Goal: Communication & Community: Answer question/provide support

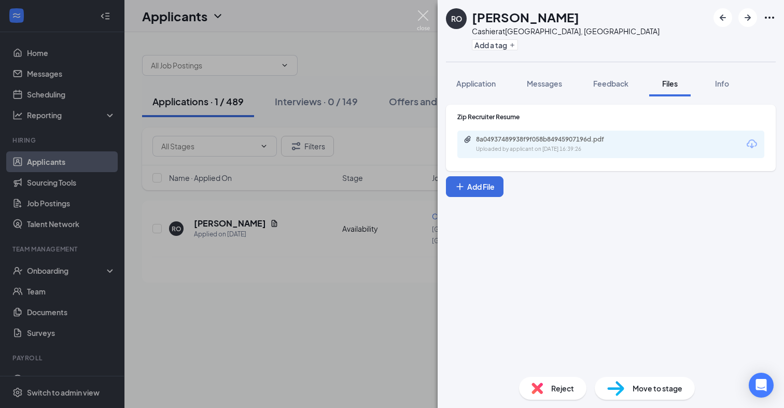
click at [424, 16] on img at bounding box center [423, 20] width 13 height 20
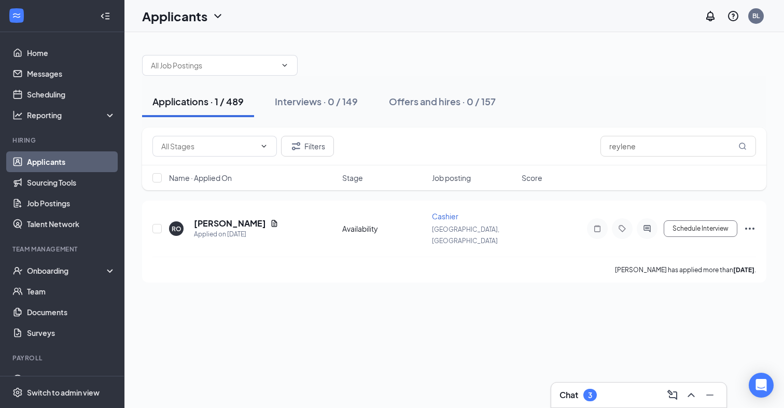
click at [584, 392] on div "Chat 3" at bounding box center [577, 395] width 37 height 12
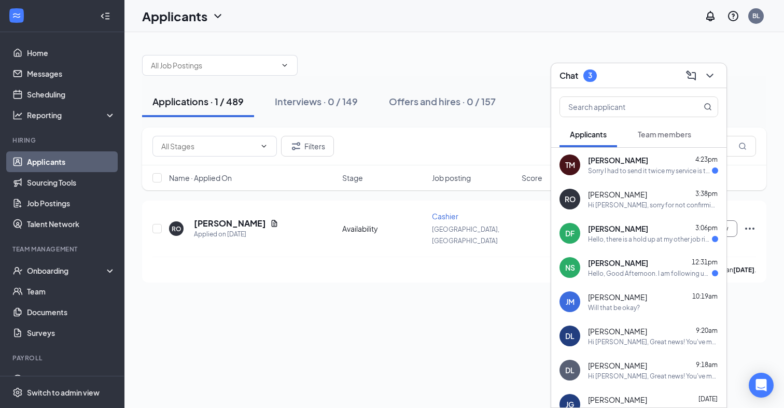
click at [626, 166] on div "Sorry I had to send it twice my service is terrible where I live" at bounding box center [650, 170] width 124 height 9
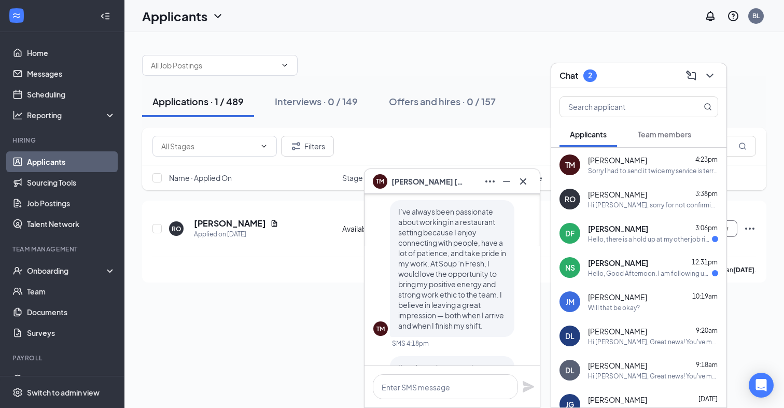
scroll to position [-219, 0]
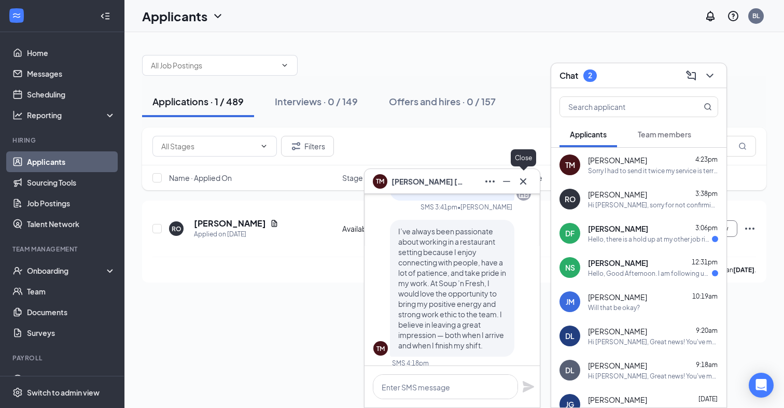
click at [526, 178] on icon "Cross" at bounding box center [523, 181] width 6 height 6
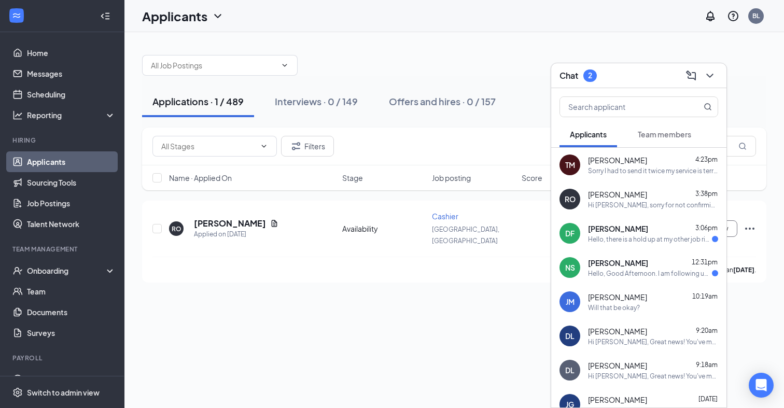
click at [628, 238] on div "Hello, there is a hold up at my other job right now, is there anyway we can res…" at bounding box center [650, 239] width 124 height 9
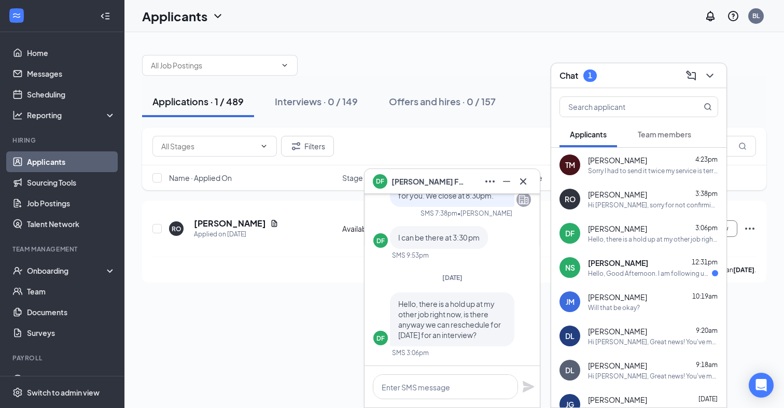
scroll to position [0, 0]
click at [712, 72] on icon "ChevronDown" at bounding box center [709, 75] width 12 height 12
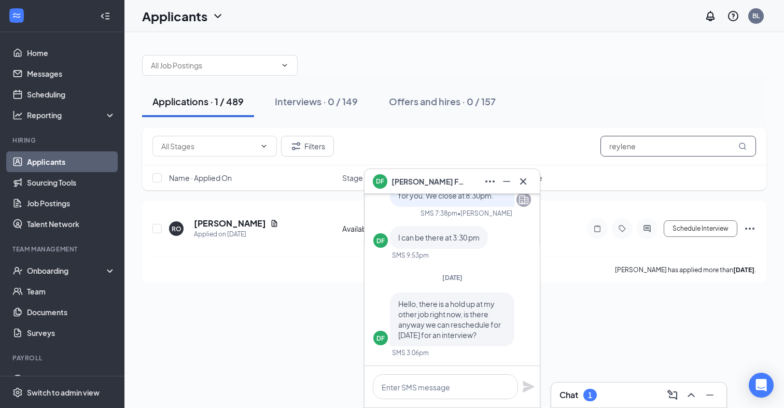
click at [627, 150] on input "reylene" at bounding box center [677, 146] width 155 height 21
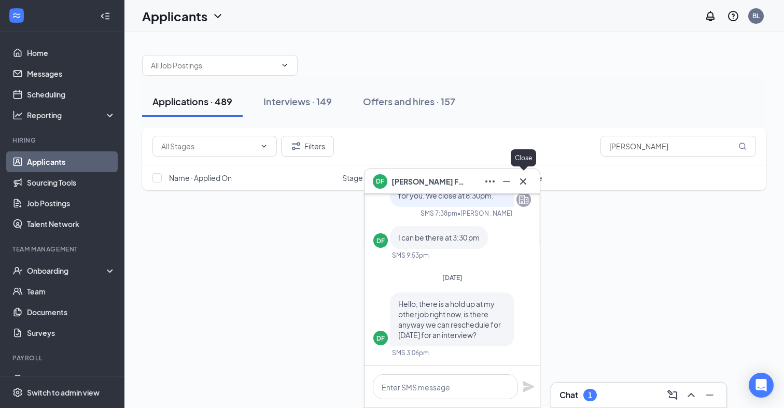
click at [524, 182] on icon "Cross" at bounding box center [523, 181] width 6 height 6
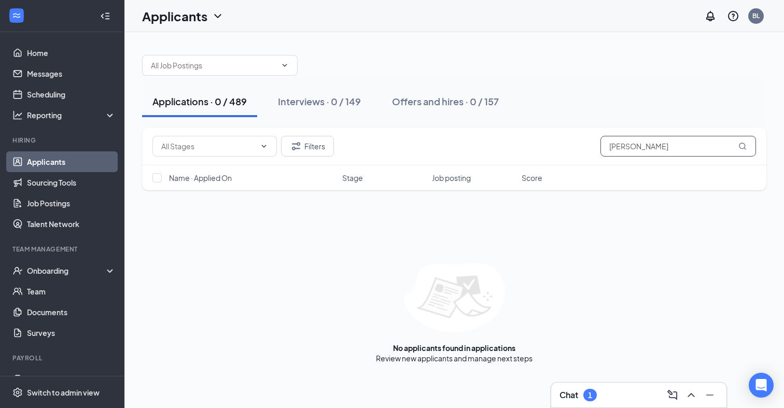
click at [680, 145] on input "[PERSON_NAME]" at bounding box center [677, 146] width 155 height 21
type input "[PERSON_NAME]"
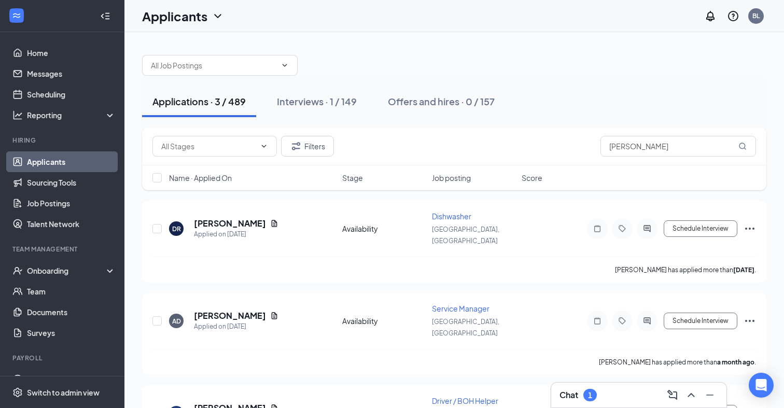
drag, startPoint x: 601, startPoint y: 152, endPoint x: 550, endPoint y: 145, distance: 50.8
click at [550, 145] on div "Filters [PERSON_NAME]" at bounding box center [453, 146] width 603 height 21
click at [304, 108] on button "Interviews · 1 / 149" at bounding box center [316, 101] width 101 height 31
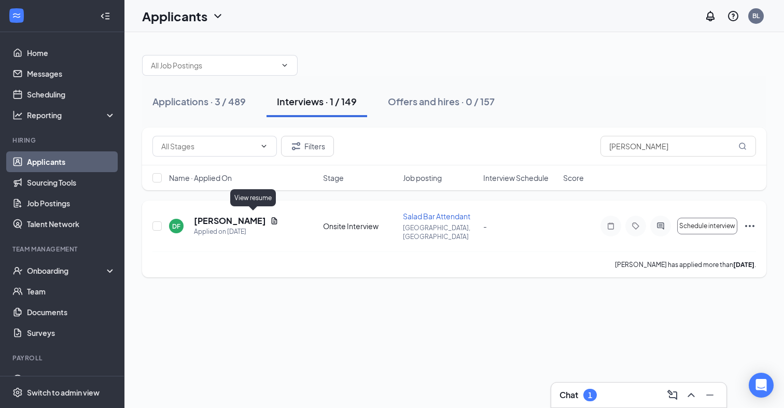
click at [272, 218] on icon "Document" at bounding box center [275, 220] width 6 height 7
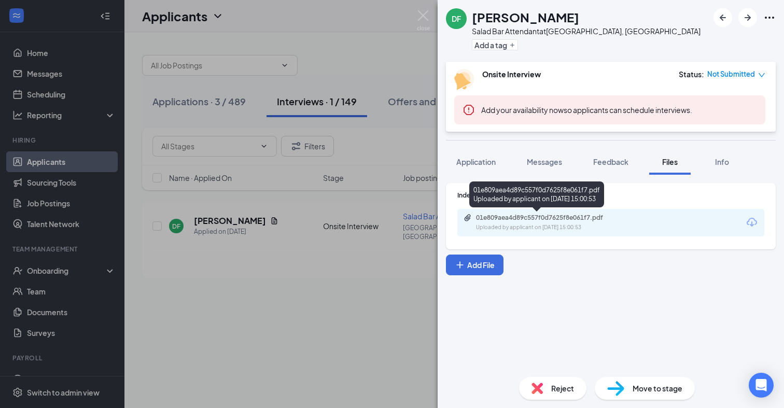
click at [515, 216] on div "01e809aea4d89c557f0d7625f8e061f7.pdf" at bounding box center [548, 218] width 145 height 8
click at [424, 21] on img at bounding box center [423, 20] width 13 height 20
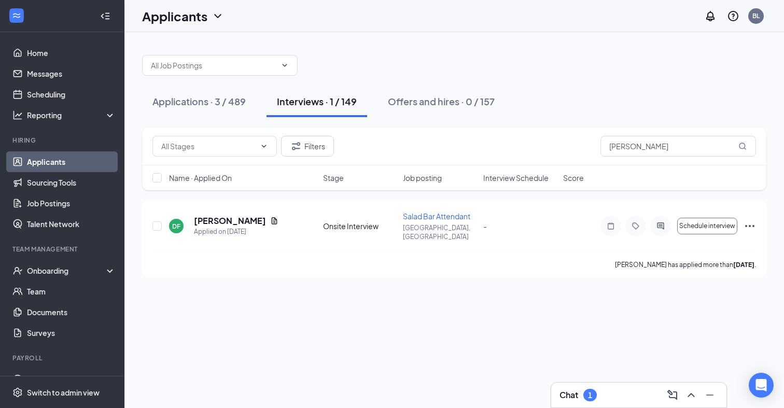
click at [582, 396] on div "Chat 1" at bounding box center [577, 395] width 37 height 12
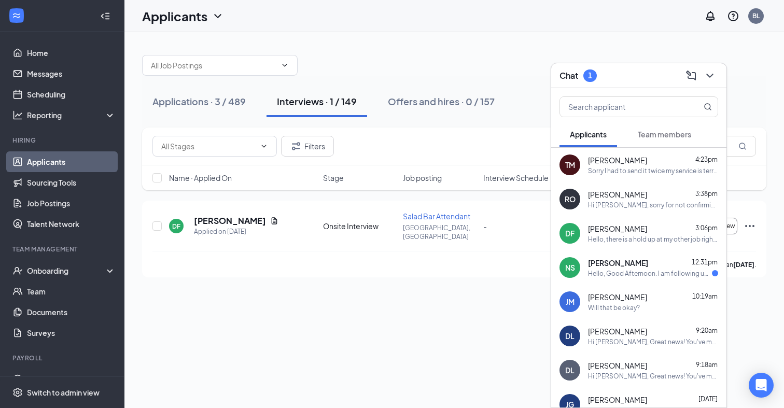
click at [611, 232] on span "[PERSON_NAME]" at bounding box center [617, 228] width 59 height 10
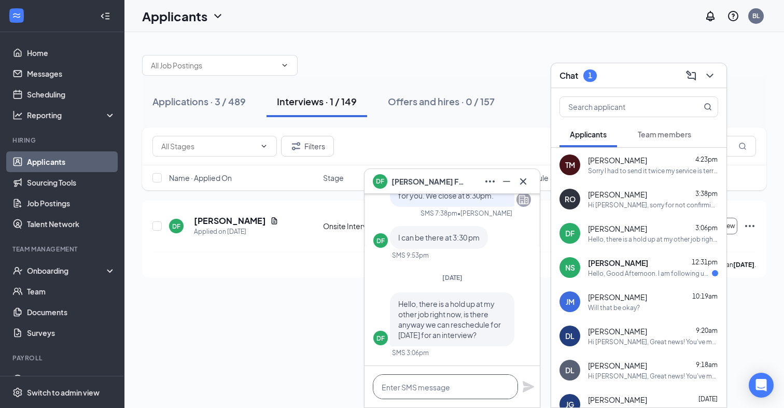
click at [434, 396] on textarea at bounding box center [445, 386] width 145 height 25
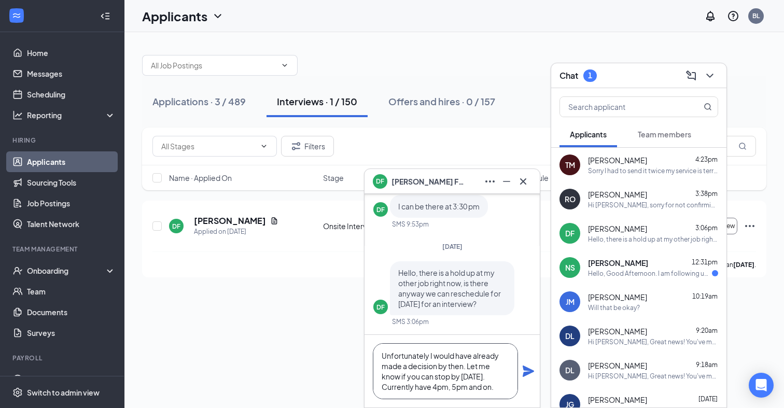
click at [449, 389] on textarea "Unfortunately I would have already made a decision by then. Let me know if you …" at bounding box center [445, 371] width 145 height 56
click at [504, 389] on textarea "Unfortunately I would have already made a decision by then. Let me know if you …" at bounding box center [445, 371] width 145 height 56
type textarea "Unfortunately I would have already made a decision by then. Let me know if you …"
click at [529, 376] on icon "Plane" at bounding box center [528, 371] width 12 height 12
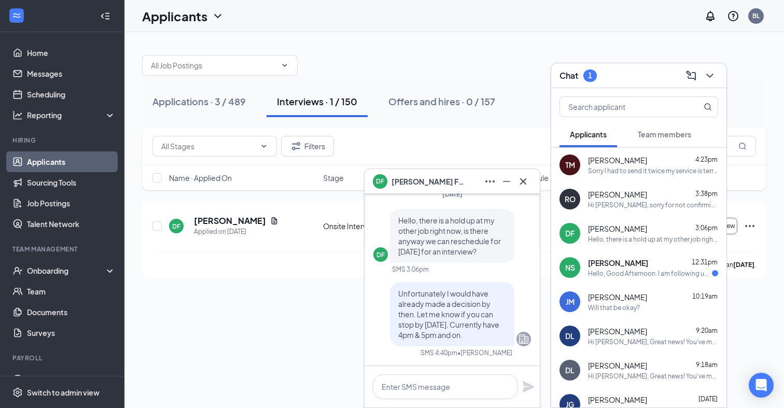
scroll to position [0, 0]
click at [635, 269] on div "Hello, Good Afternoon. I am following up about the application I submitted" at bounding box center [650, 273] width 124 height 9
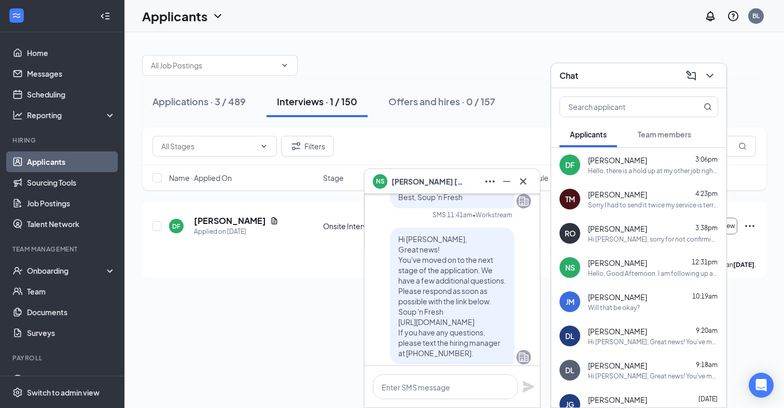
scroll to position [-271, 0]
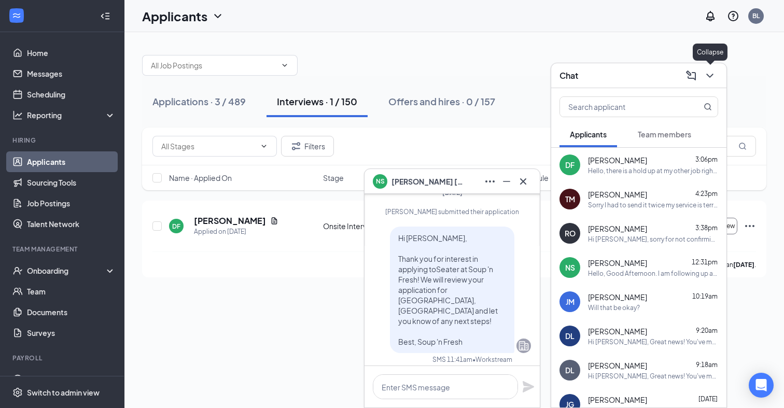
click at [711, 73] on icon "ChevronDown" at bounding box center [709, 75] width 12 height 12
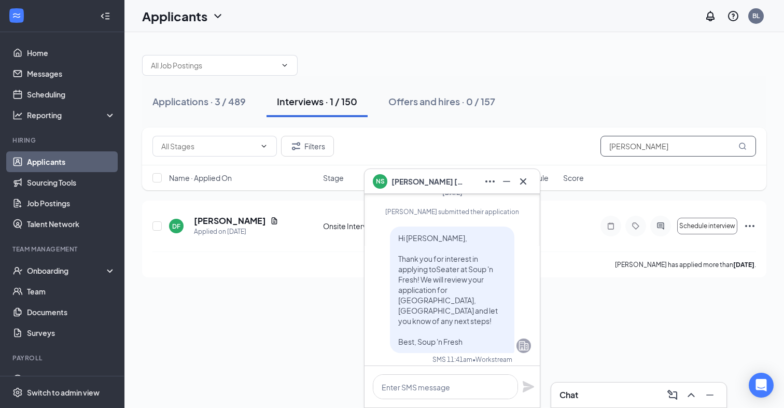
click at [640, 149] on input "[PERSON_NAME]" at bounding box center [677, 146] width 155 height 21
type input "[PERSON_NAME]"
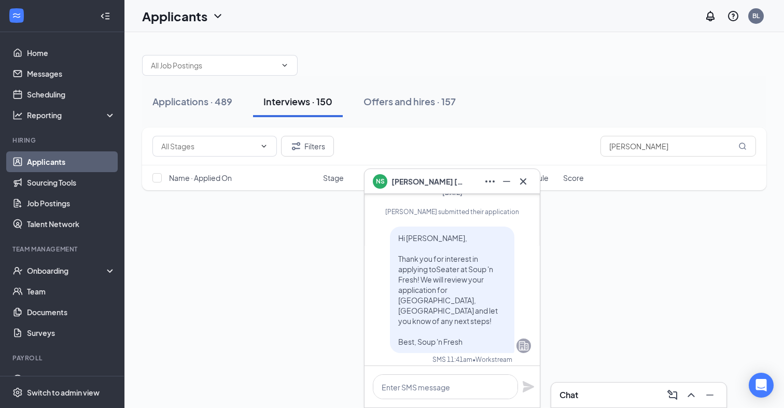
click at [505, 109] on div "Applications · 489 Interviews · 150 Offers and hires · 157" at bounding box center [454, 101] width 624 height 31
click at [193, 95] on div "Applications · 489" at bounding box center [192, 101] width 80 height 13
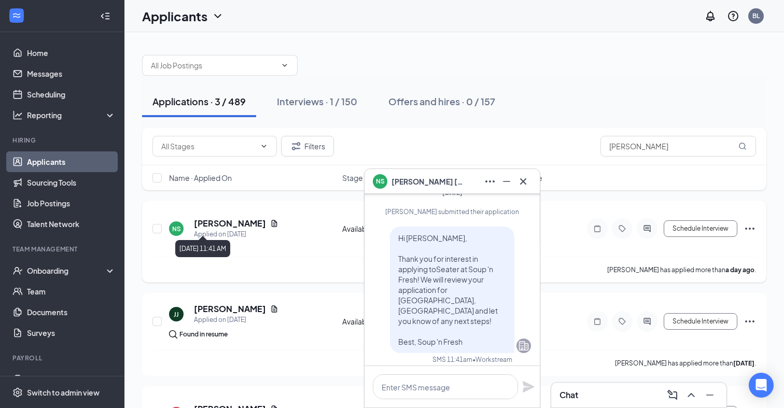
click at [272, 220] on icon "Document" at bounding box center [275, 223] width 6 height 7
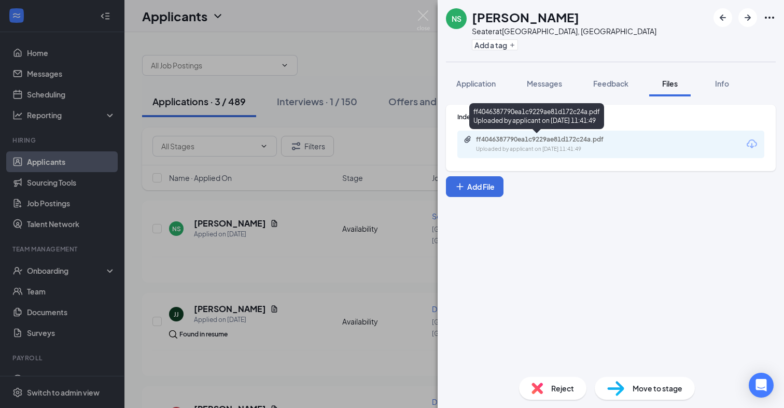
click at [530, 138] on div "ff4046387790ea1c9229ae81d172c24a.pdf" at bounding box center [548, 139] width 145 height 8
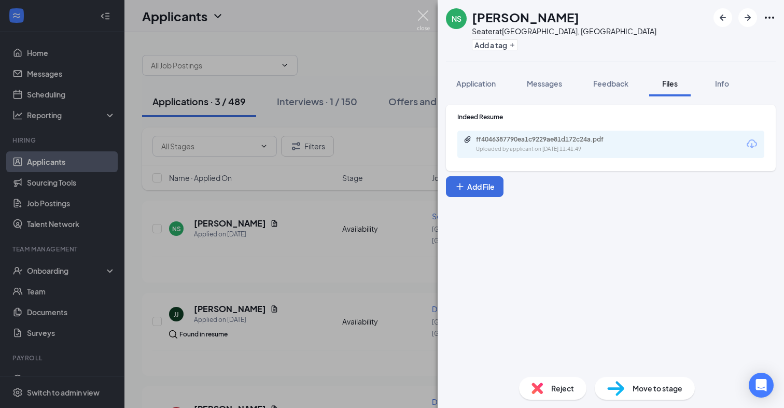
click at [426, 24] on img at bounding box center [423, 20] width 13 height 20
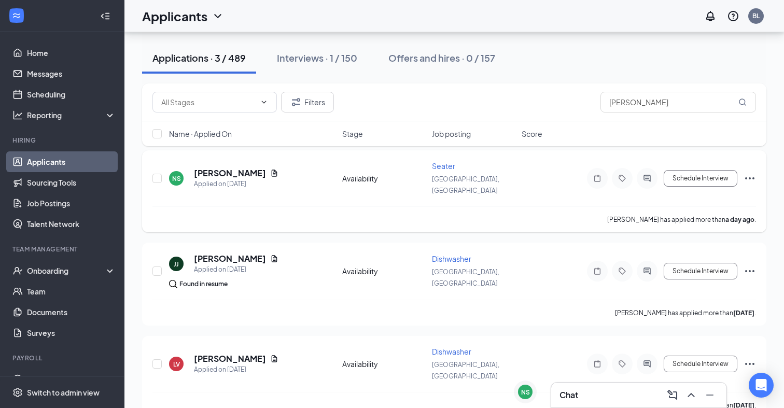
scroll to position [50, 0]
click at [669, 100] on input "[PERSON_NAME]" at bounding box center [677, 102] width 155 height 21
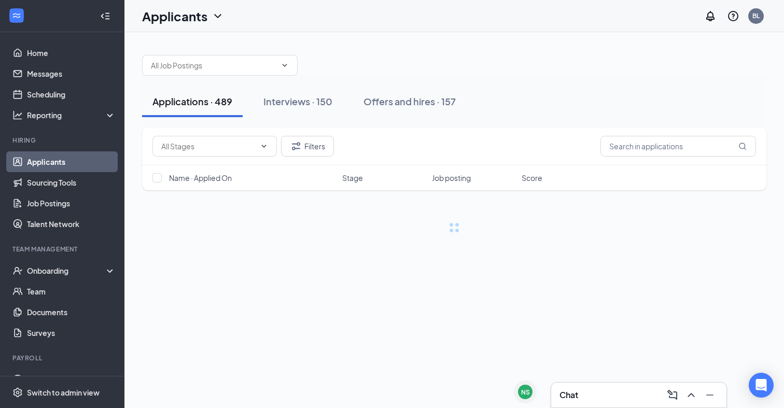
click at [614, 71] on div at bounding box center [454, 60] width 624 height 31
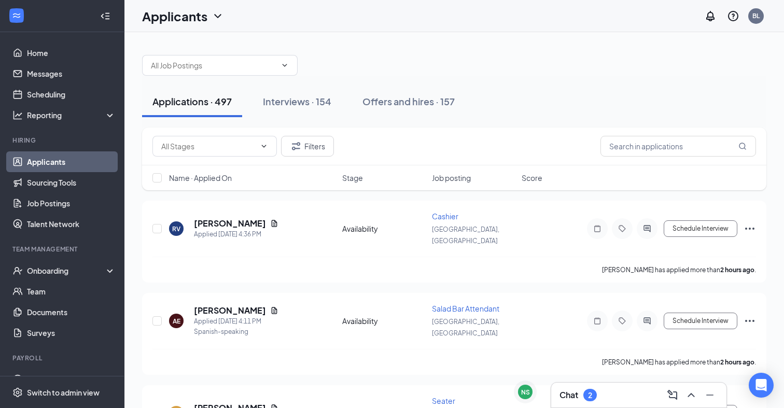
click at [573, 393] on h3 "Chat" at bounding box center [568, 394] width 19 height 11
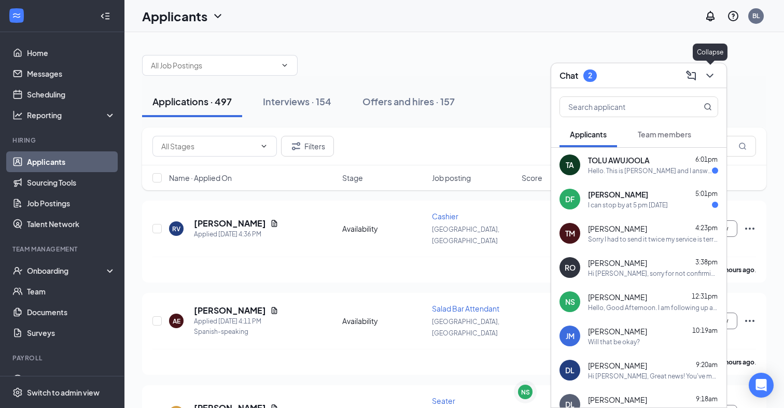
click at [707, 77] on icon "ChevronDown" at bounding box center [709, 75] width 12 height 12
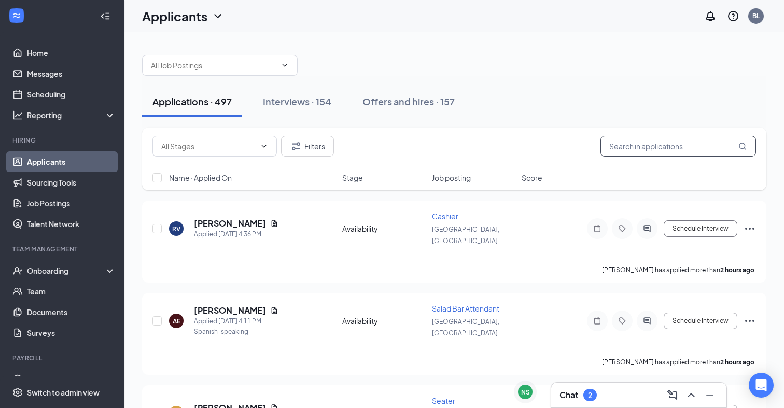
click at [636, 146] on input "text" at bounding box center [677, 146] width 155 height 21
drag, startPoint x: 613, startPoint y: 2, endPoint x: 634, endPoint y: 146, distance: 145.1
click at [634, 146] on input "text" at bounding box center [677, 146] width 155 height 21
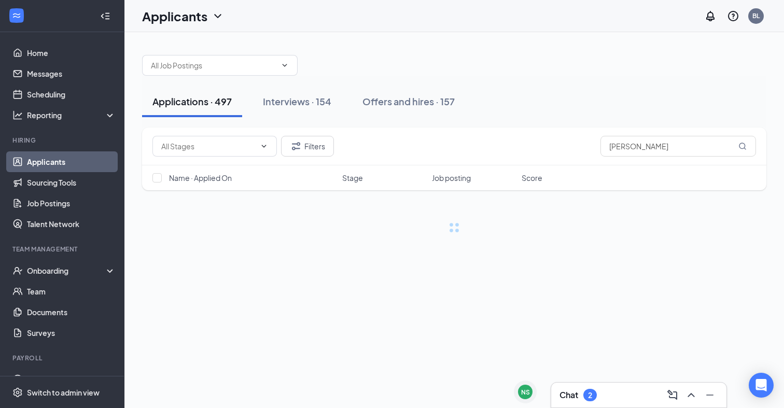
click at [667, 92] on div "Applications · 497 Interviews · 154 Offers and hires · 157" at bounding box center [454, 101] width 624 height 31
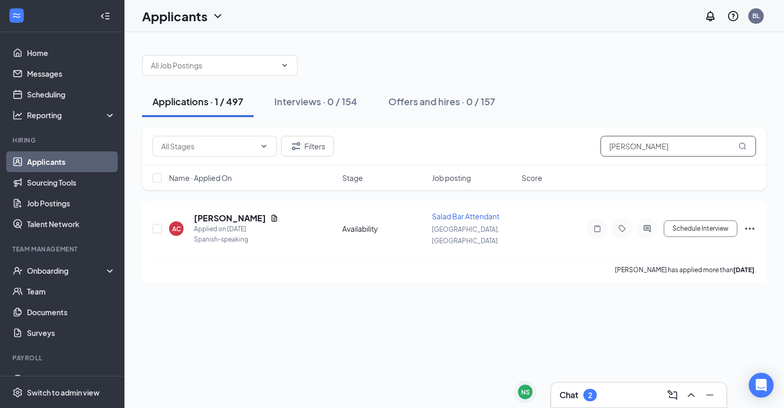
click at [656, 149] on input "[PERSON_NAME]" at bounding box center [677, 146] width 155 height 21
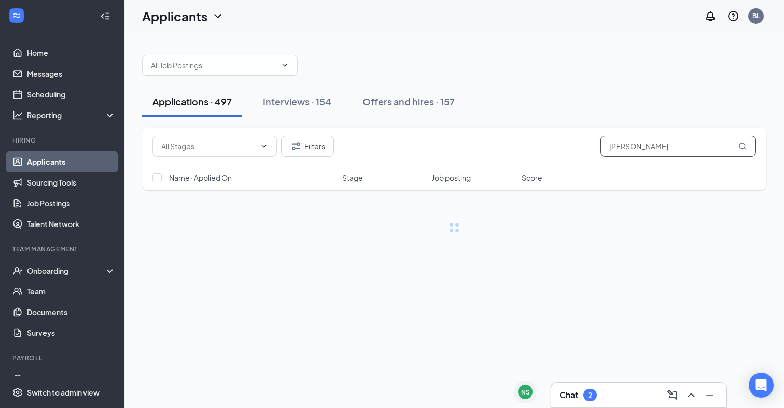
type input "[PERSON_NAME]"
click at [658, 113] on div "Applications · 497 Interviews · 154 Offers and hires · 157" at bounding box center [454, 101] width 624 height 31
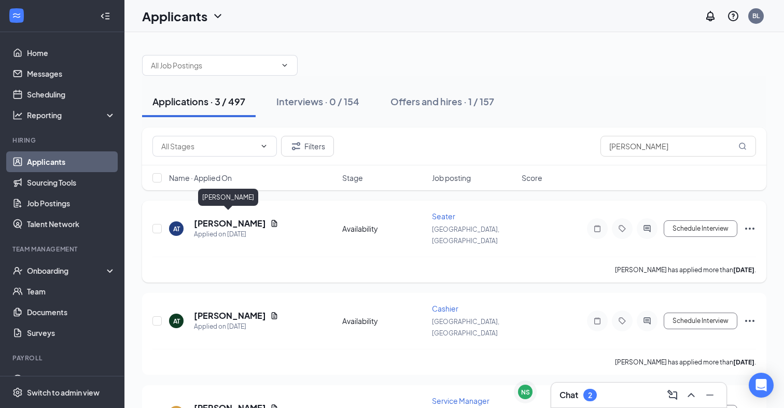
click at [232, 222] on h5 "[PERSON_NAME]" at bounding box center [230, 223] width 72 height 11
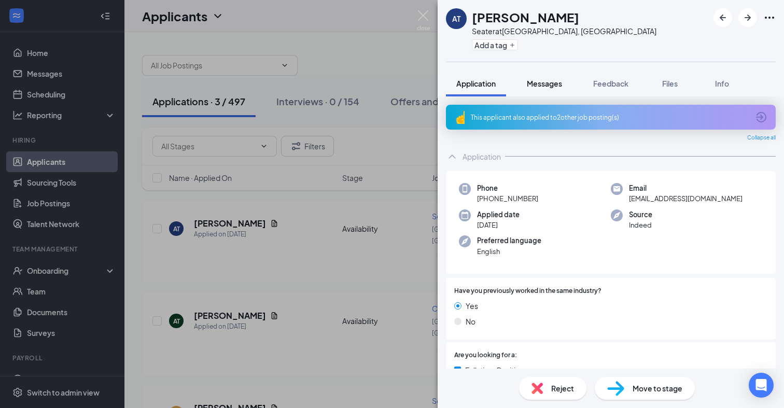
click at [534, 83] on span "Messages" at bounding box center [544, 83] width 35 height 9
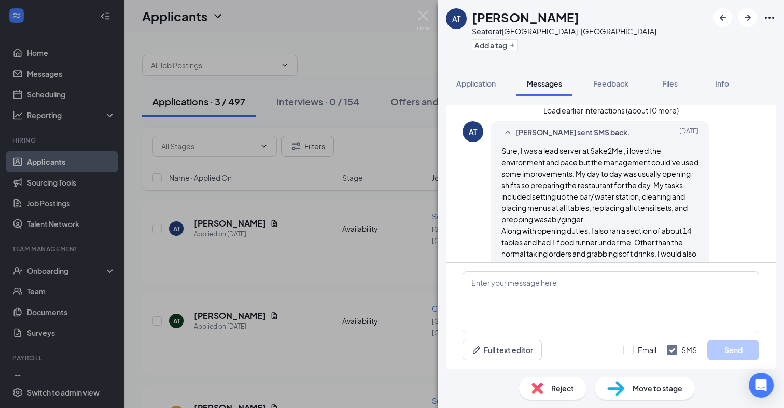
scroll to position [806, 0]
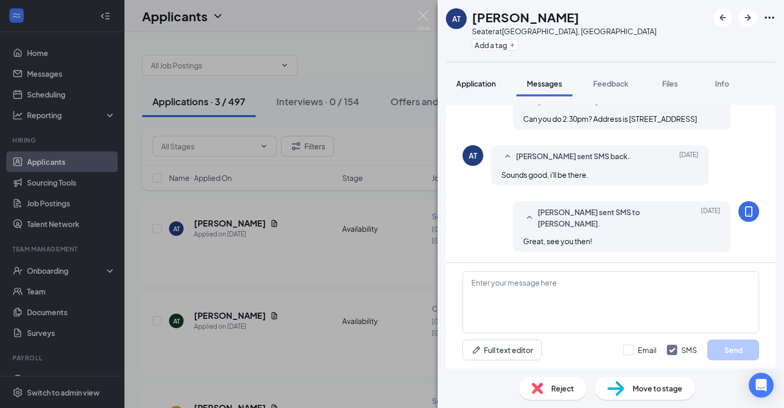
click at [476, 88] on div "Application" at bounding box center [475, 83] width 39 height 10
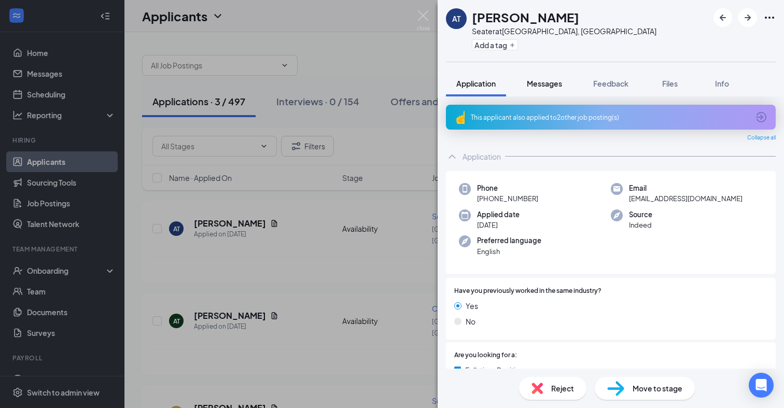
click at [538, 88] on div "Messages" at bounding box center [544, 83] width 35 height 10
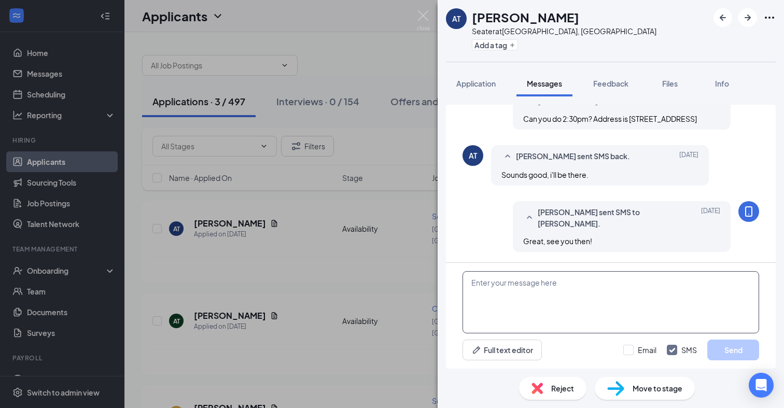
scroll to position [806, 0]
click at [636, 387] on span "Move to stage" at bounding box center [657, 387] width 50 height 11
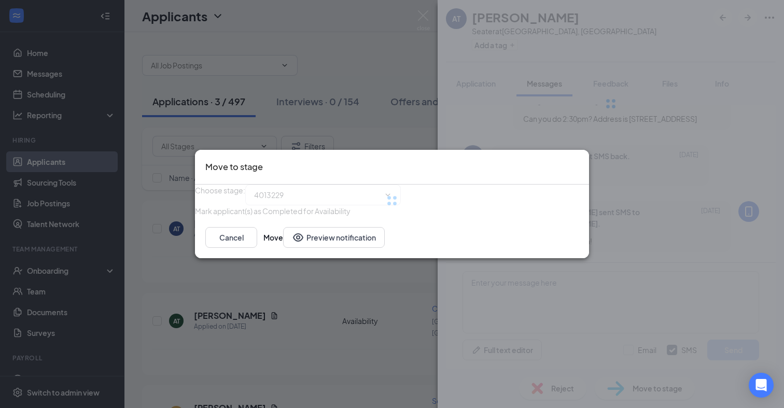
type input "Review Stage (next stage)"
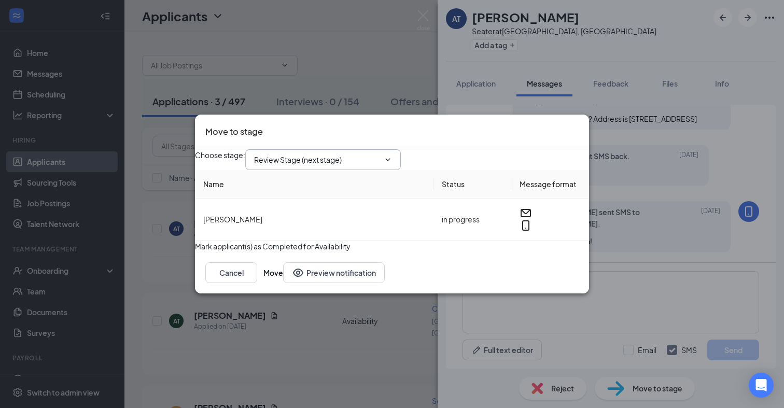
click at [351, 154] on input "Review Stage (next stage)" at bounding box center [316, 159] width 125 height 11
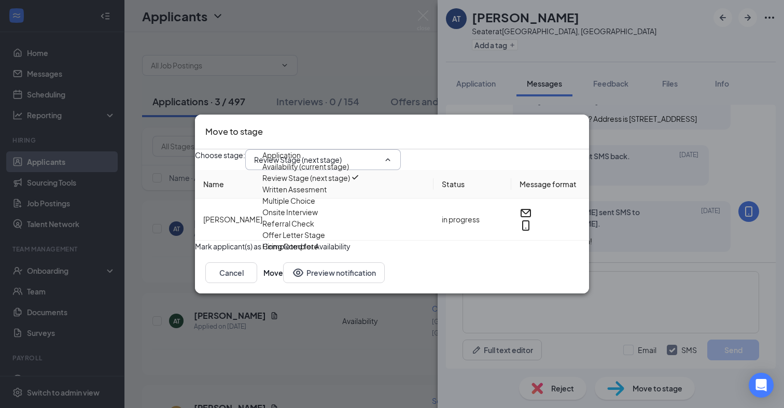
click at [578, 125] on icon "Cross" at bounding box center [578, 125] width 0 height 0
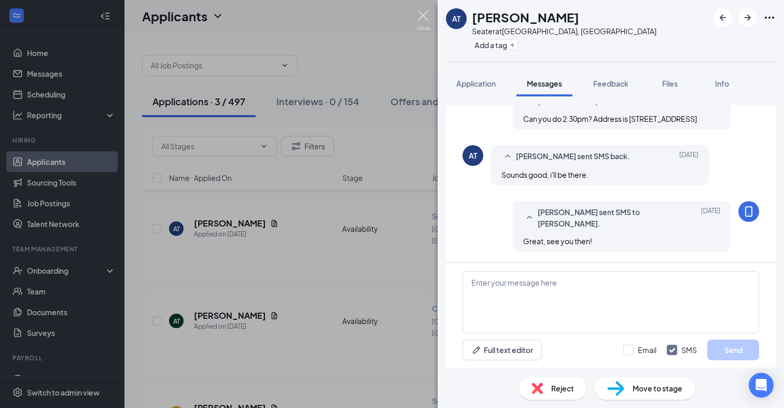
click at [421, 19] on img at bounding box center [423, 20] width 13 height 20
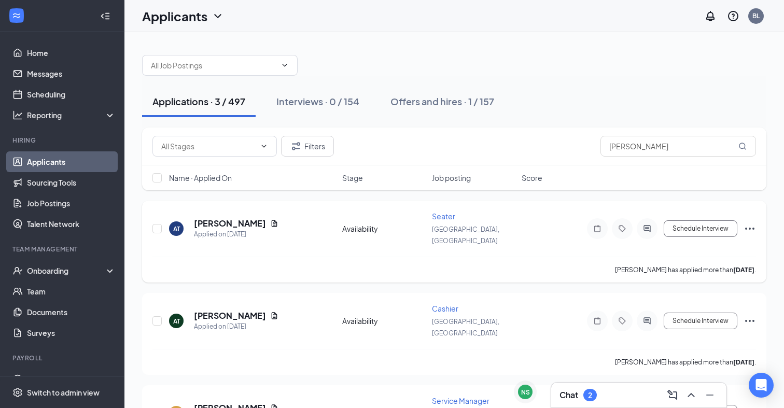
click at [747, 222] on icon "Ellipses" at bounding box center [749, 228] width 12 height 12
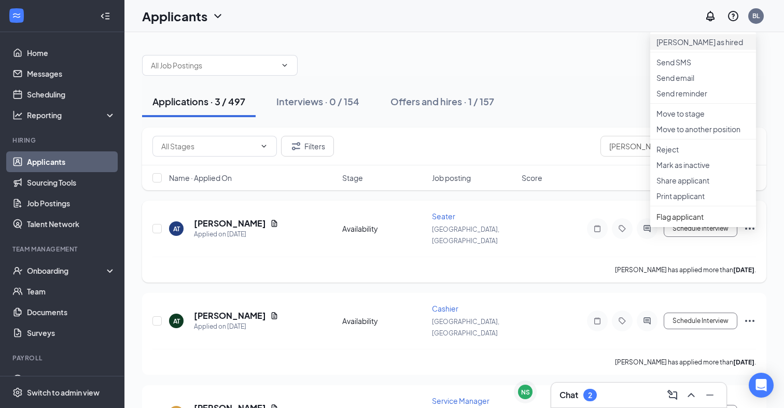
click at [684, 42] on p "[PERSON_NAME] as hired" at bounding box center [702, 42] width 93 height 10
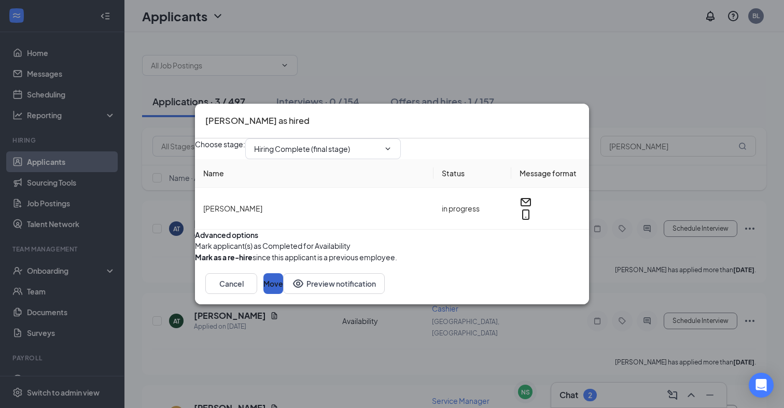
click at [283, 294] on button "Move" at bounding box center [273, 283] width 20 height 21
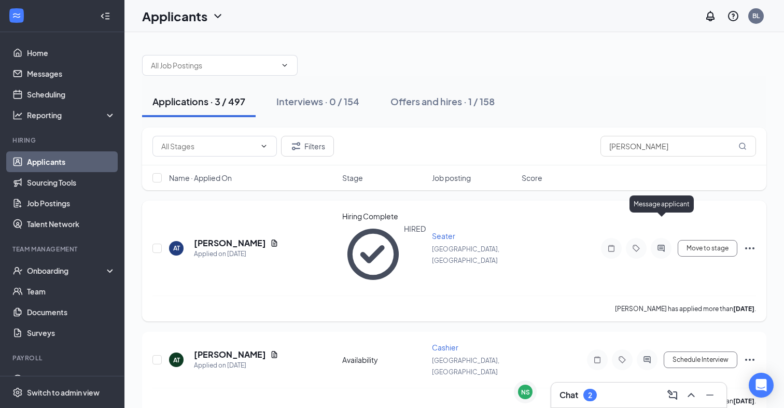
click at [663, 245] on icon "ActiveChat" at bounding box center [660, 248] width 7 height 7
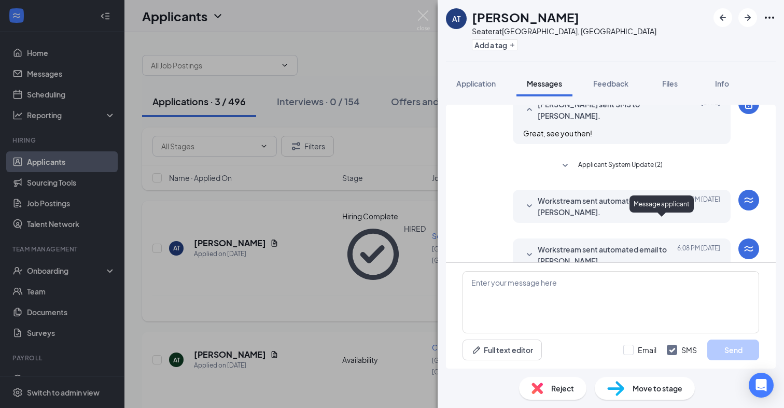
scroll to position [404, 0]
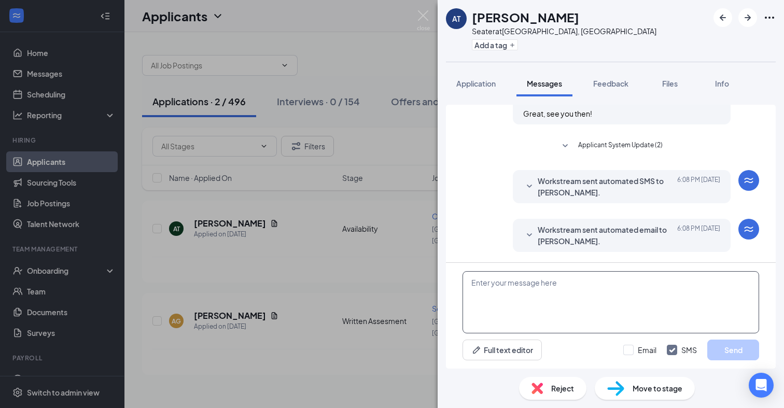
click at [568, 294] on textarea at bounding box center [610, 302] width 296 height 62
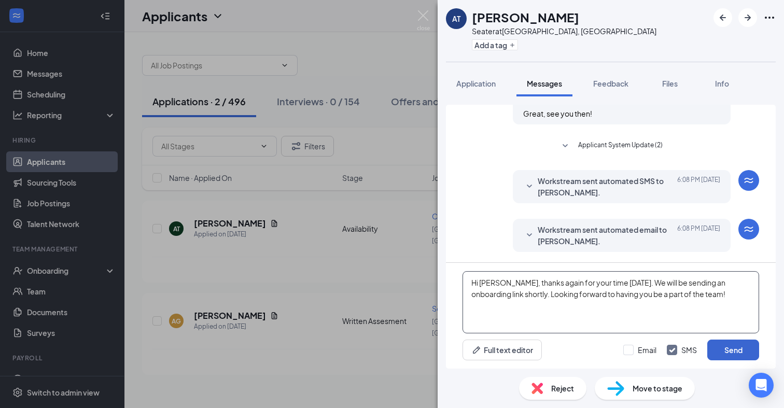
type textarea "Hi [PERSON_NAME], thanks again for your time [DATE]. We will be sending an onbo…"
click at [727, 352] on button "Send" at bounding box center [733, 349] width 52 height 21
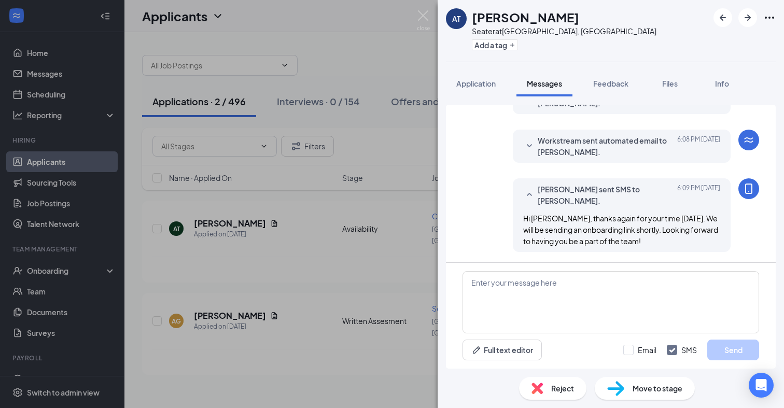
scroll to position [493, 0]
click at [422, 17] on img at bounding box center [423, 20] width 13 height 20
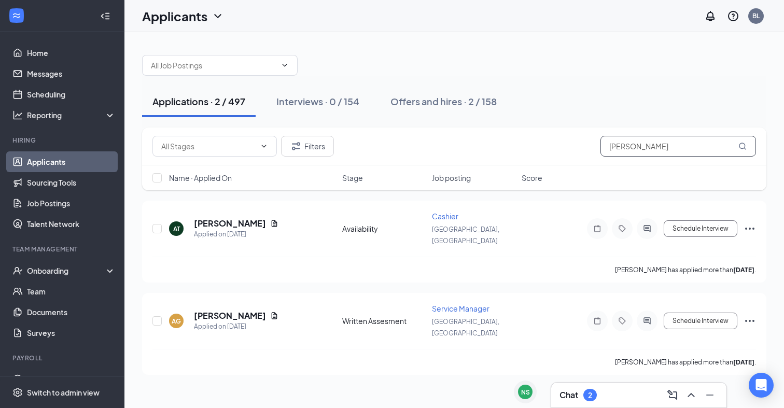
click at [648, 151] on input "[PERSON_NAME]" at bounding box center [677, 146] width 155 height 21
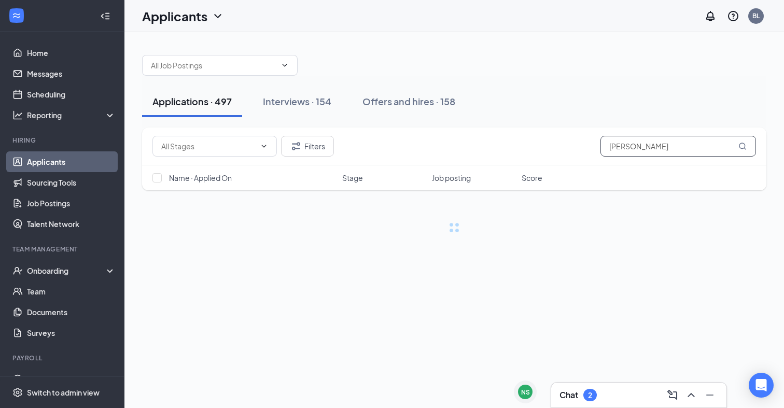
type input "[PERSON_NAME]"
click at [634, 122] on div "Applications · 497 Interviews · 154 Offers and hires · 158" at bounding box center [454, 102] width 624 height 52
click at [535, 381] on icon "Cross" at bounding box center [536, 382] width 5 height 5
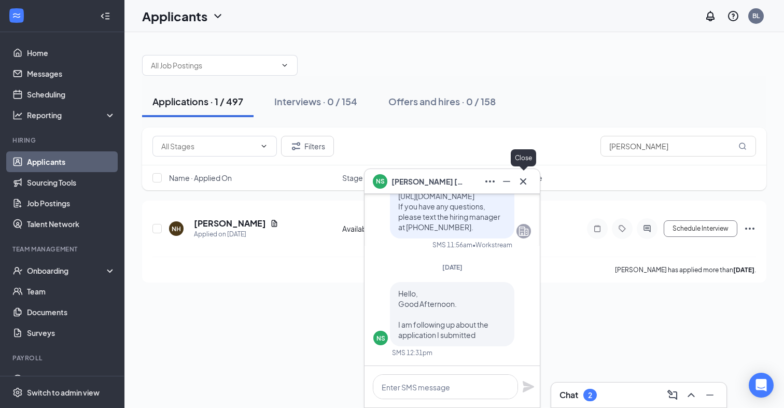
click at [525, 184] on icon "Cross" at bounding box center [523, 181] width 12 height 12
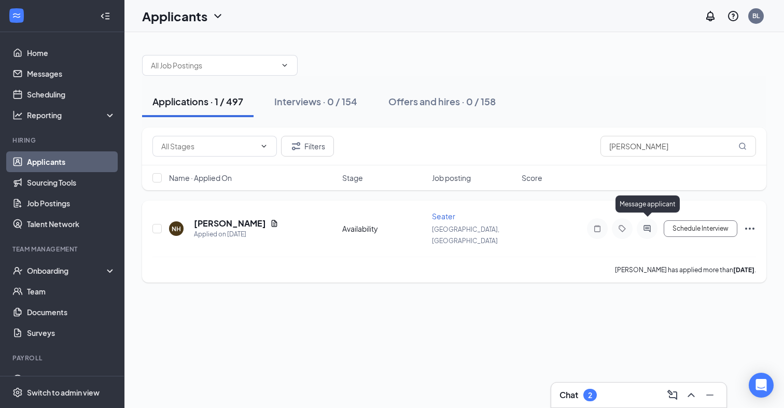
click at [648, 224] on icon "ActiveChat" at bounding box center [647, 228] width 12 height 8
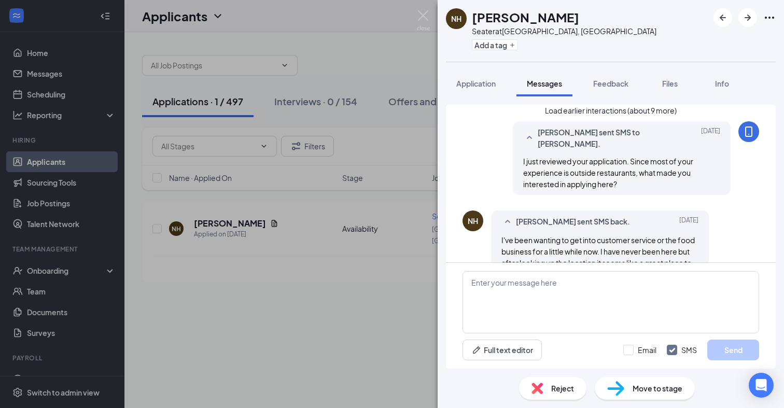
scroll to position [726, 0]
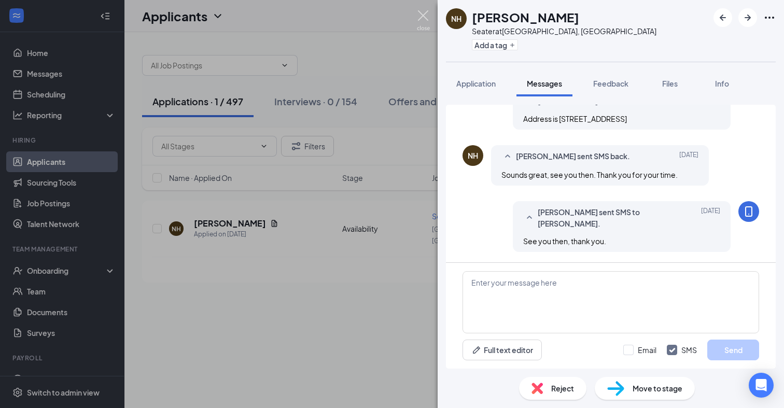
click at [422, 13] on img at bounding box center [423, 20] width 13 height 20
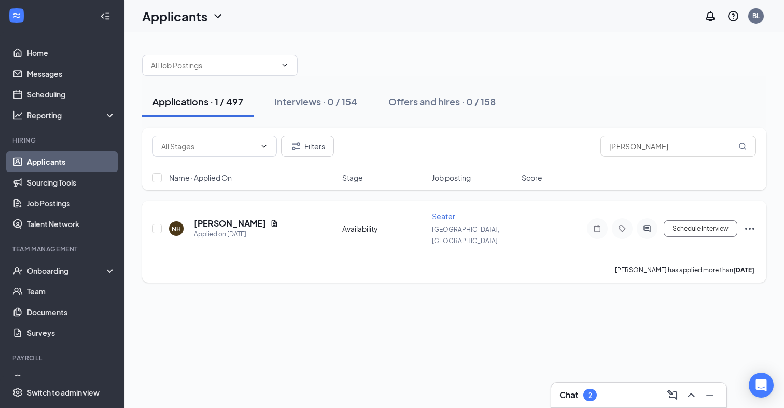
click at [752, 222] on icon "Ellipses" at bounding box center [749, 228] width 12 height 12
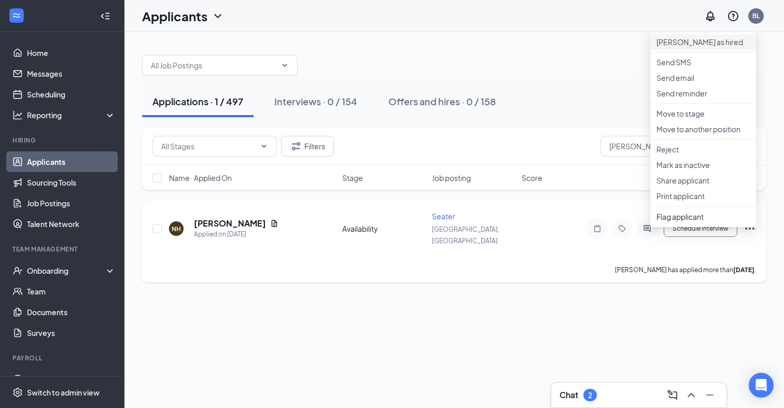
click at [686, 41] on p "[PERSON_NAME] as hired" at bounding box center [702, 42] width 93 height 10
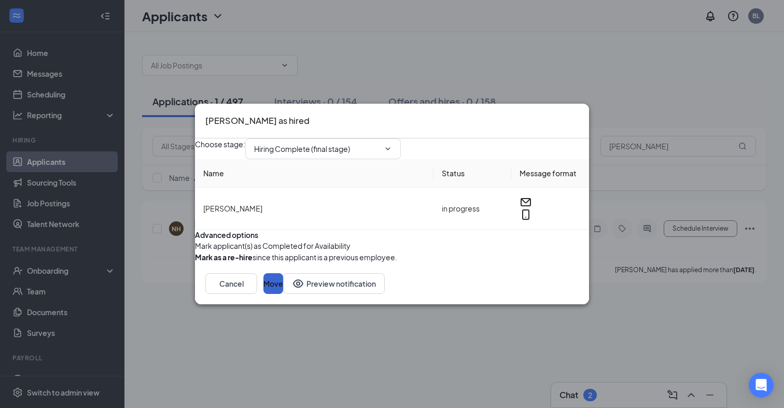
click at [283, 294] on button "Move" at bounding box center [273, 283] width 20 height 21
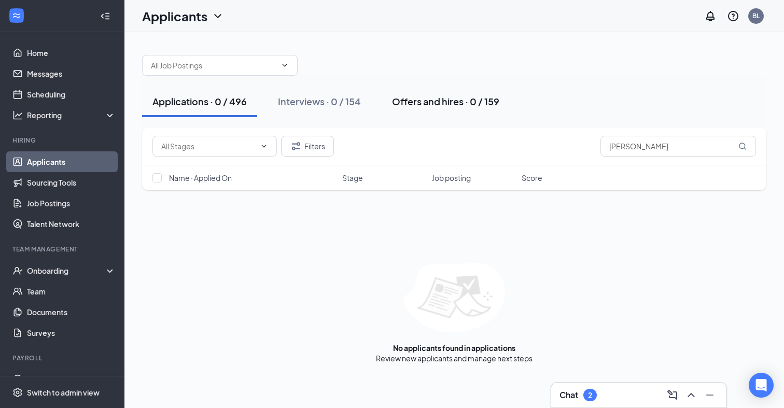
click at [435, 110] on button "Offers and hires · 0 / 159" at bounding box center [445, 101] width 128 height 31
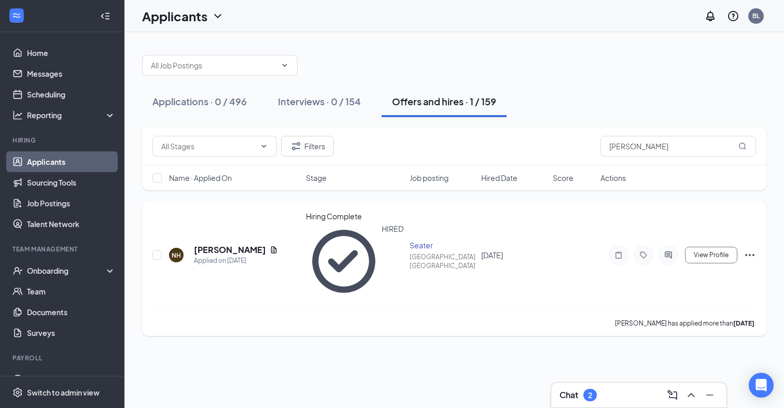
click at [667, 251] on icon "ActiveChat" at bounding box center [668, 255] width 12 height 8
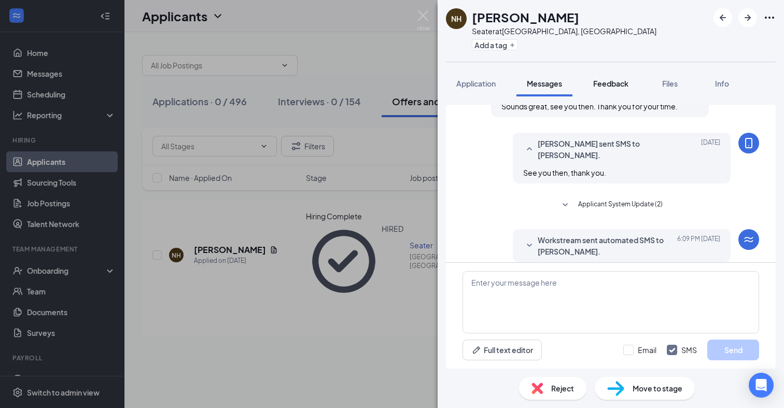
scroll to position [449, 0]
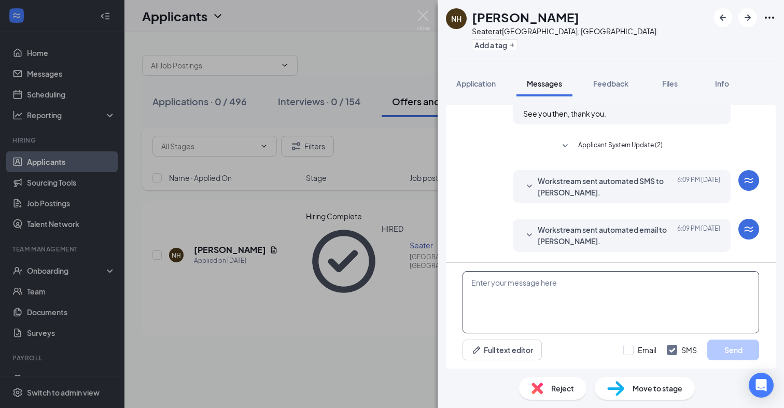
click at [532, 287] on textarea at bounding box center [610, 302] width 296 height 62
paste textarea "Hi [PERSON_NAME], thanks again for your time [DATE]. We will be sending an onbo…"
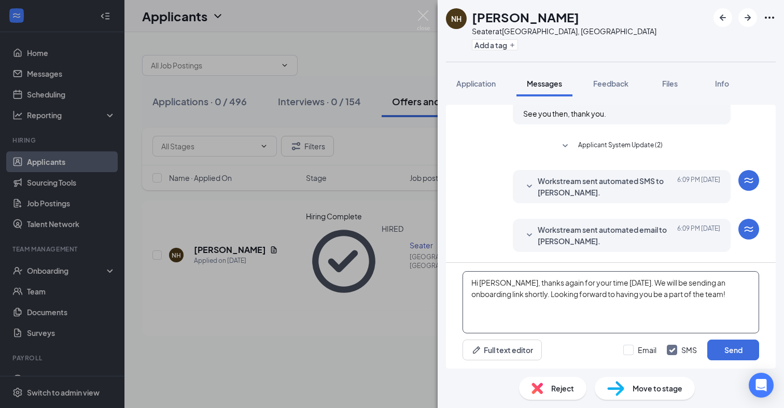
click at [505, 285] on textarea "Hi [PERSON_NAME], thanks again for your time [DATE]. We will be sending an onbo…" at bounding box center [610, 302] width 296 height 62
click at [626, 282] on textarea "Hi [PERSON_NAME], thanks again for your time [DATE]. We will be sending an onbo…" at bounding box center [610, 302] width 296 height 62
click at [642, 308] on textarea "Hi [PERSON_NAME], thanks again for your time [DATE]. I will be giving you an op…" at bounding box center [610, 302] width 296 height 62
type textarea "Hi [PERSON_NAME], thanks again for your time [DATE]. I will be giving you an op…"
click at [730, 351] on button "Send" at bounding box center [733, 349] width 52 height 21
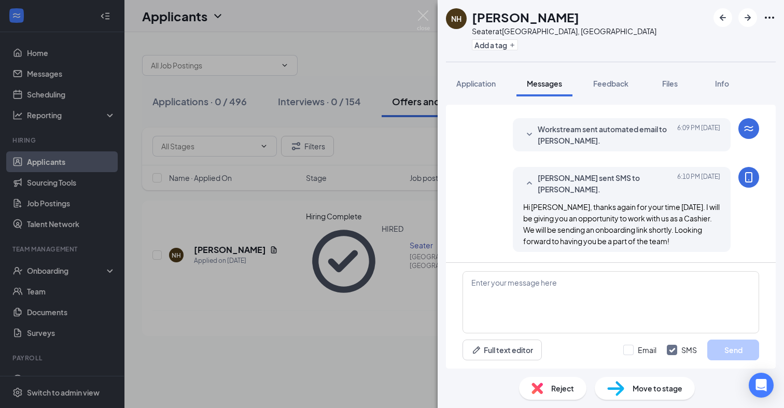
scroll to position [549, 0]
click at [430, 18] on div "NH [PERSON_NAME] Seater at [GEOGRAPHIC_DATA], [GEOGRAPHIC_DATA] Add a tag Appli…" at bounding box center [392, 204] width 784 height 408
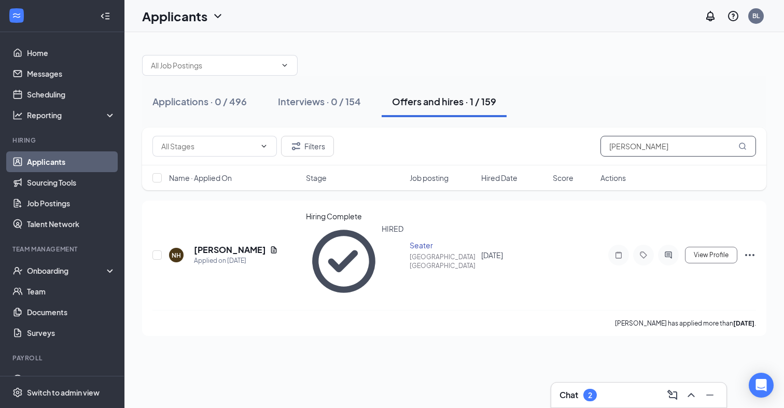
click at [629, 140] on input "[PERSON_NAME]" at bounding box center [677, 146] width 155 height 21
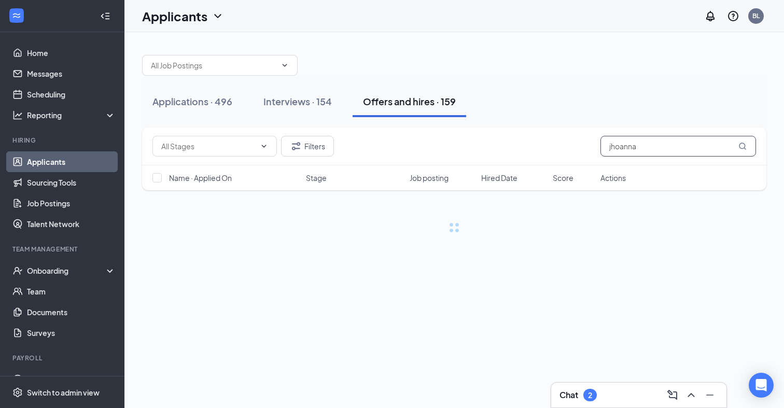
type input "jhoanna"
click at [580, 102] on div "Applications · 496 Interviews · 154 Offers and hires · 159" at bounding box center [454, 101] width 624 height 31
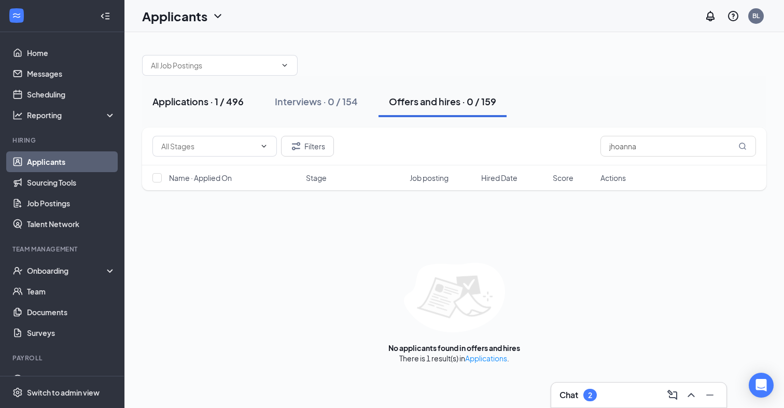
click at [204, 96] on div "Applications · 1 / 496" at bounding box center [197, 101] width 91 height 13
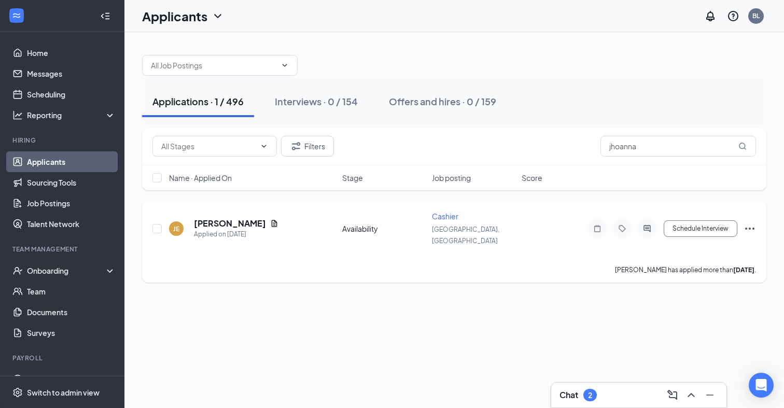
click at [647, 224] on icon "ActiveChat" at bounding box center [647, 228] width 12 height 8
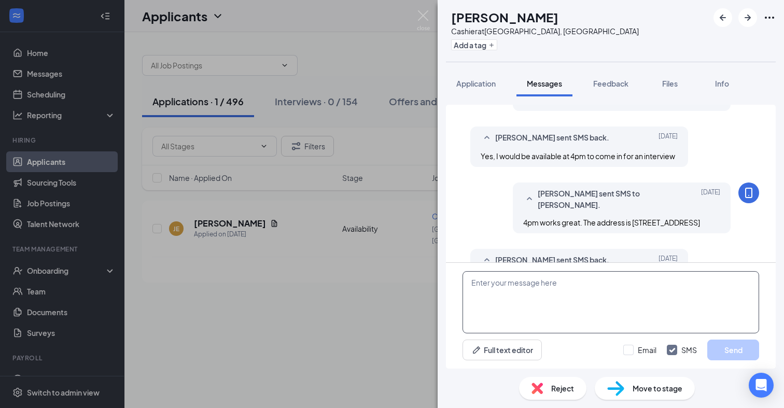
scroll to position [562, 0]
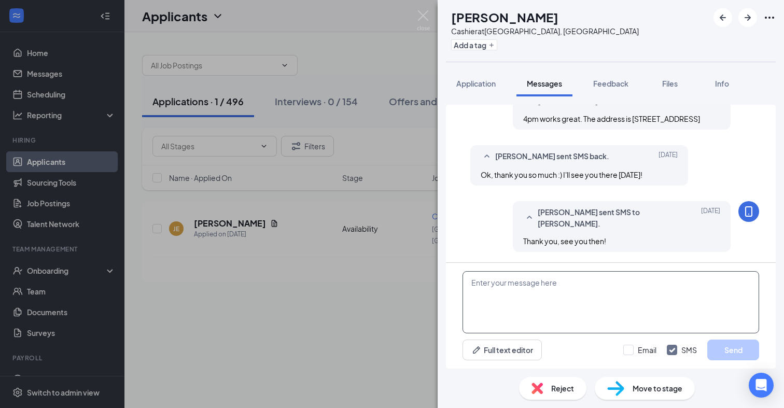
click at [537, 290] on textarea at bounding box center [610, 302] width 296 height 62
paste textarea "Hi [PERSON_NAME], thanks again for your time [DATE]. We will be sending an onbo…"
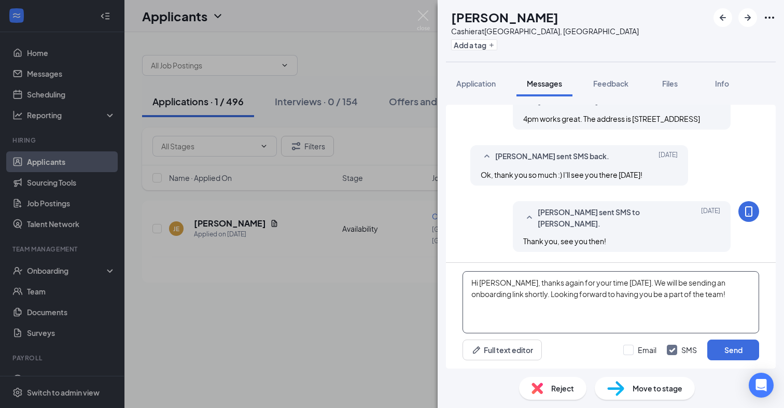
drag, startPoint x: 507, startPoint y: 283, endPoint x: 479, endPoint y: 284, distance: 28.0
click at [479, 284] on textarea "Hi [PERSON_NAME], thanks again for your time [DATE]. We will be sending an onbo…" at bounding box center [610, 302] width 296 height 62
type textarea "Hi [PERSON_NAME], thanks again for your time [DATE]. We will be sending an onbo…"
click at [729, 349] on button "Send" at bounding box center [733, 349] width 52 height 21
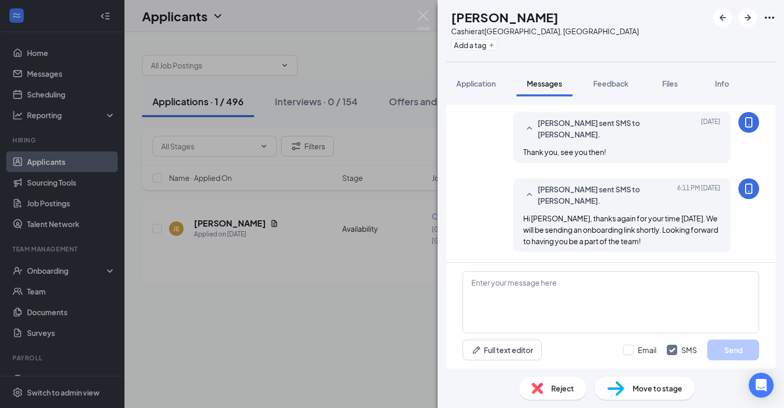
scroll to position [651, 0]
click at [424, 14] on img at bounding box center [423, 20] width 13 height 20
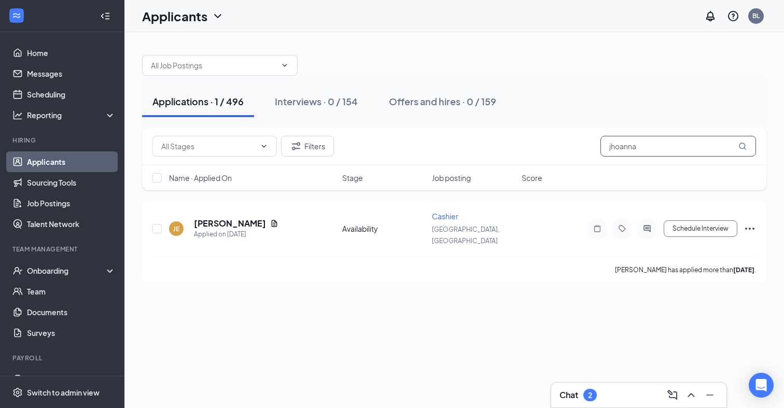
click at [657, 147] on input "jhoanna" at bounding box center [677, 146] width 155 height 21
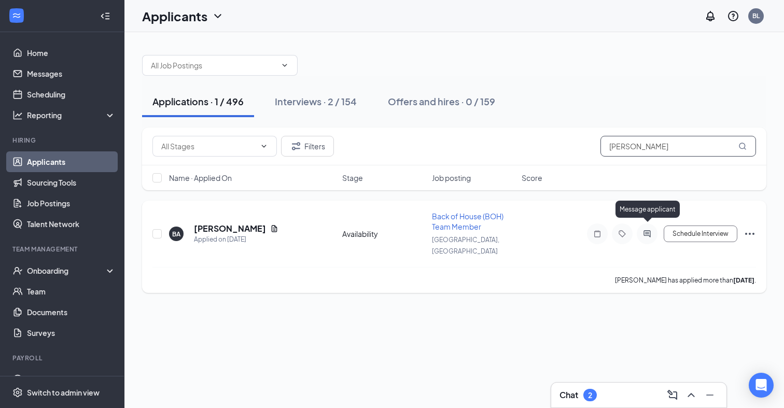
type input "[PERSON_NAME]"
click at [649, 230] on icon "ActiveChat" at bounding box center [647, 234] width 12 height 8
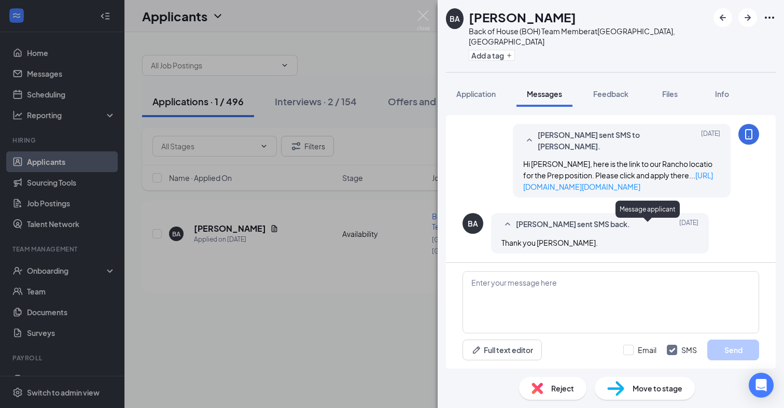
scroll to position [688, 0]
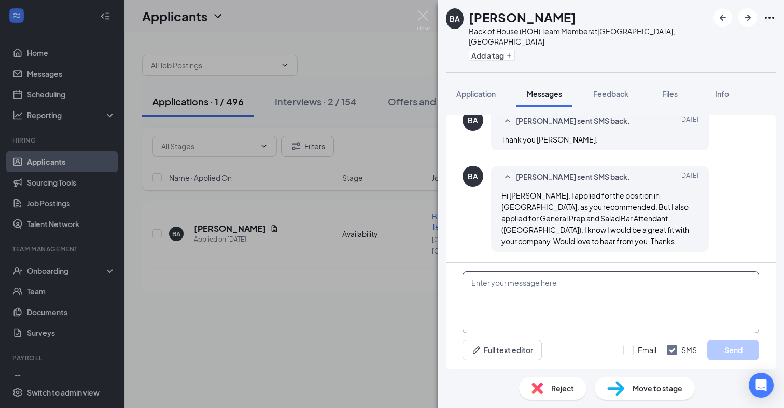
click at [555, 289] on textarea at bounding box center [610, 302] width 296 height 62
paste textarea "Hola [PERSON_NAME], gracias otra vez por tu tiempo hoy. Pronto te mandaremos un…"
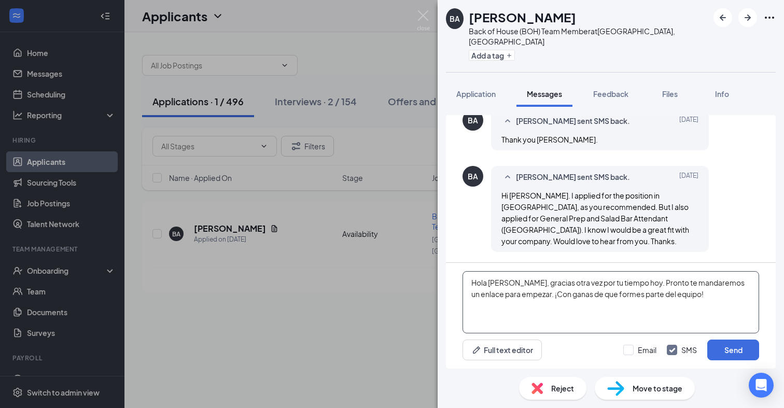
click at [655, 284] on textarea "Hola [PERSON_NAME], gracias otra vez por tu tiempo hoy. Pronto te mandaremos un…" at bounding box center [610, 302] width 296 height 62
drag, startPoint x: 718, startPoint y: 291, endPoint x: 551, endPoint y: 290, distance: 166.4
click at [551, 290] on textarea "Hola [PERSON_NAME], gracias otra vez por tu tiempo hoy. En un momento te mandar…" at bounding box center [610, 302] width 296 height 62
click at [582, 294] on textarea "Hola [PERSON_NAME], gracias otra vez por tu tiempo hoy. En un momento te mandar…" at bounding box center [610, 302] width 296 height 62
click at [712, 297] on textarea "Hola [PERSON_NAME], gracias otra vez por tu tiempo hoy. En un momento te mandar…" at bounding box center [610, 302] width 296 height 62
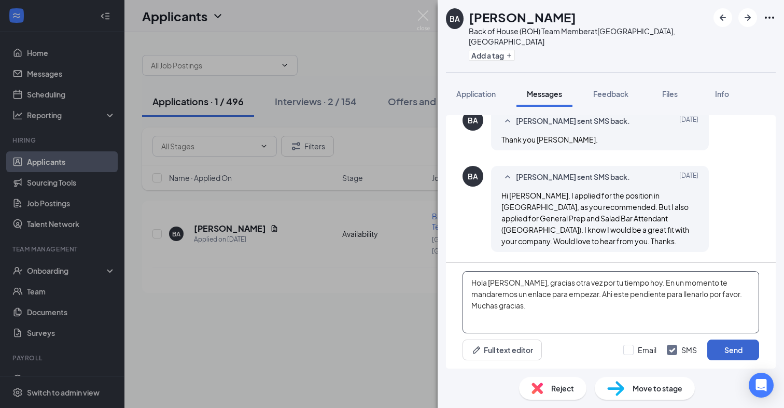
type textarea "Hola [PERSON_NAME], gracias otra vez por tu tiempo hoy. En un momento te mandar…"
click at [746, 347] on button "Send" at bounding box center [733, 349] width 52 height 21
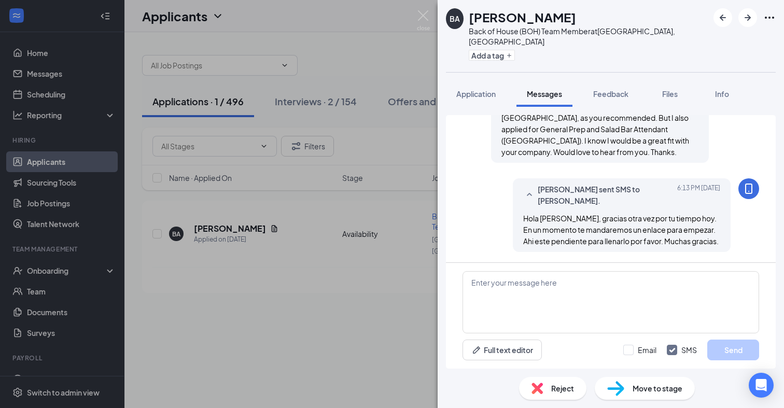
scroll to position [777, 0]
click at [420, 18] on img at bounding box center [423, 20] width 13 height 20
